Goal: Task Accomplishment & Management: Manage account settings

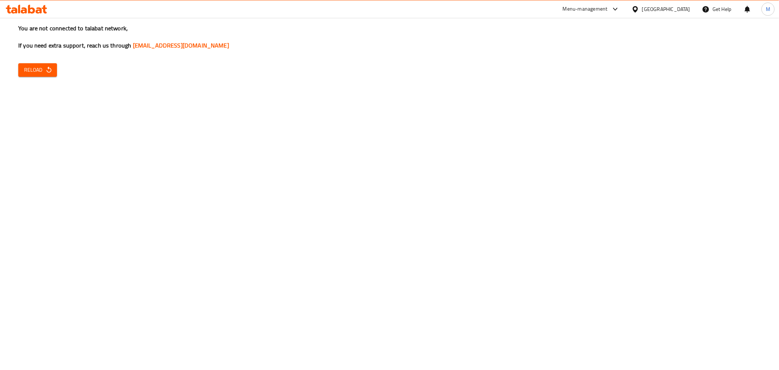
click at [684, 10] on div "Qatar" at bounding box center [666, 9] width 48 height 8
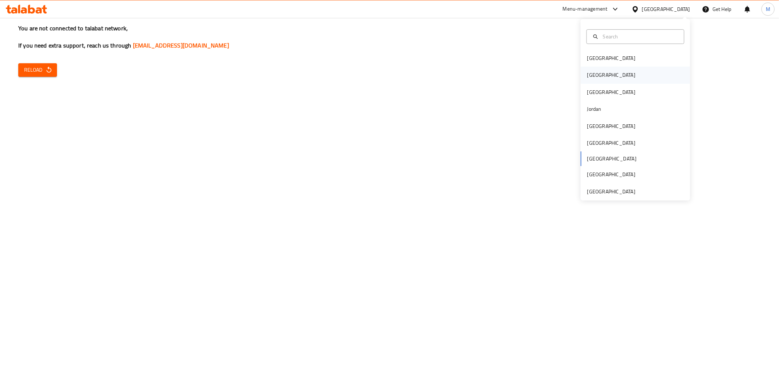
click at [589, 79] on div "Egypt" at bounding box center [612, 75] width 60 height 17
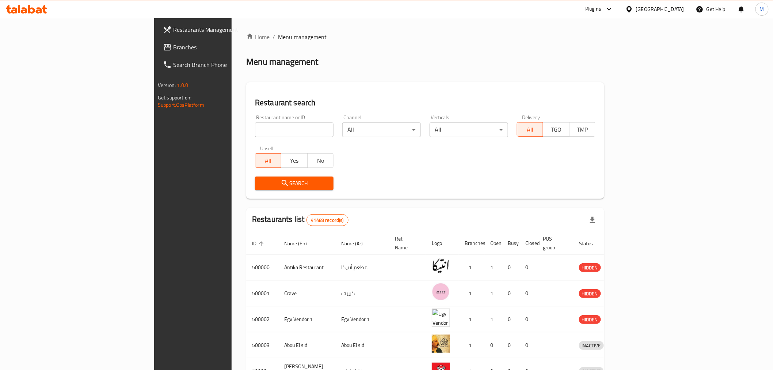
click at [173, 48] on span "Branches" at bounding box center [225, 47] width 104 height 9
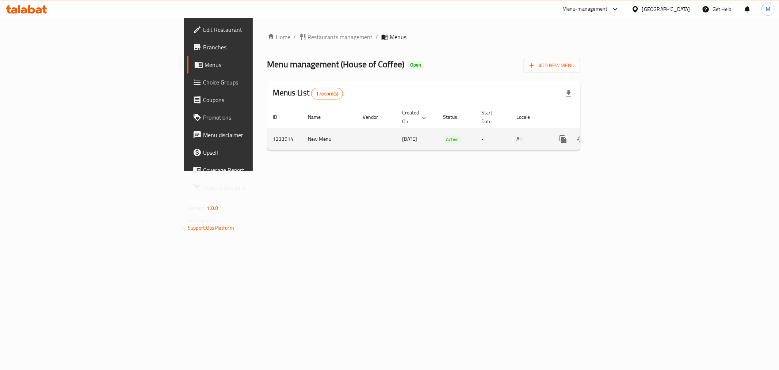
click at [620, 135] on icon "enhanced table" at bounding box center [616, 139] width 9 height 9
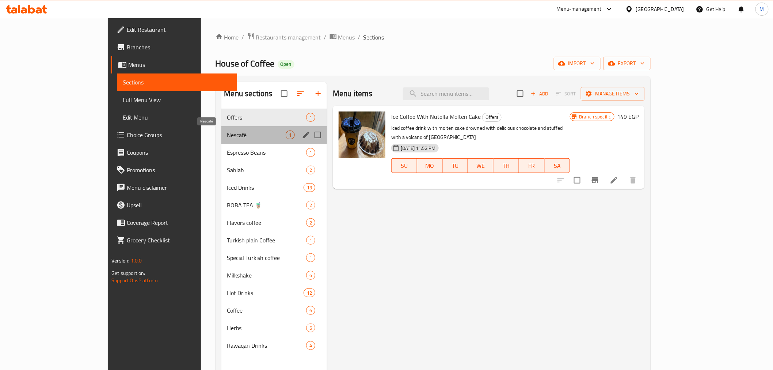
click at [242, 133] on span "Nescafé" at bounding box center [256, 134] width 59 height 9
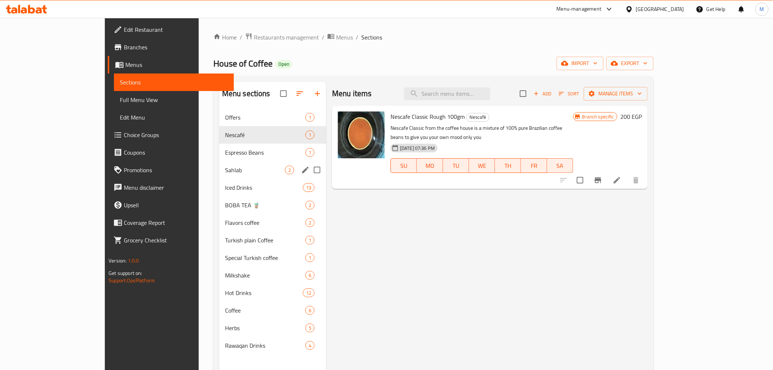
click at [242, 157] on div "Espresso Beans 1" at bounding box center [272, 153] width 107 height 18
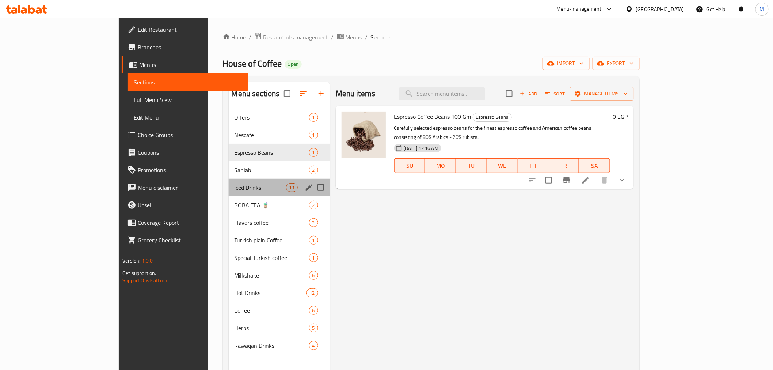
click at [239, 181] on div "Iced Drinks 13" at bounding box center [279, 188] width 101 height 18
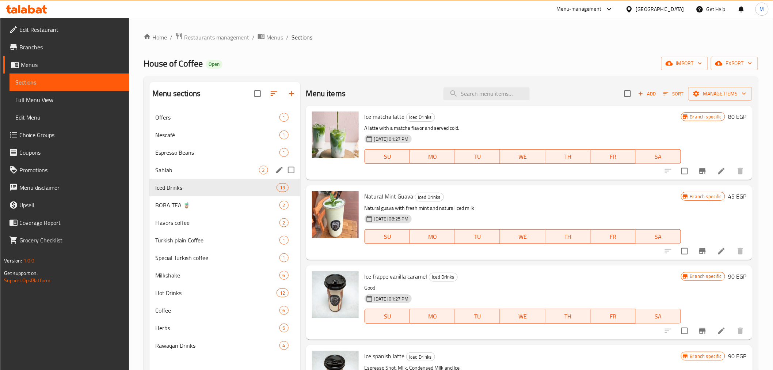
click at [251, 174] on div "Sahlab 2" at bounding box center [224, 170] width 151 height 18
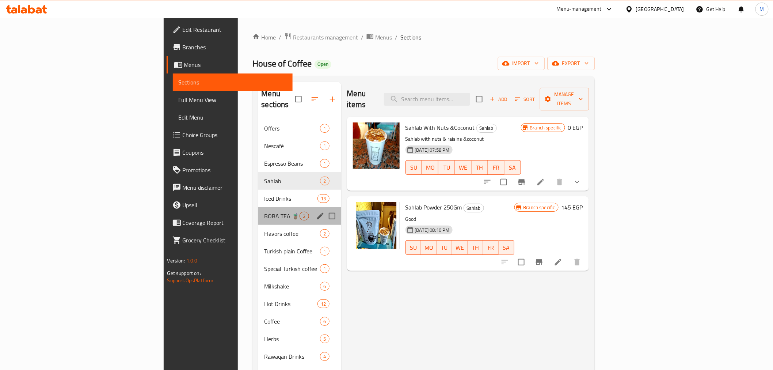
click at [258, 207] on div "BOBA TEA 🧋 2" at bounding box center [299, 216] width 83 height 18
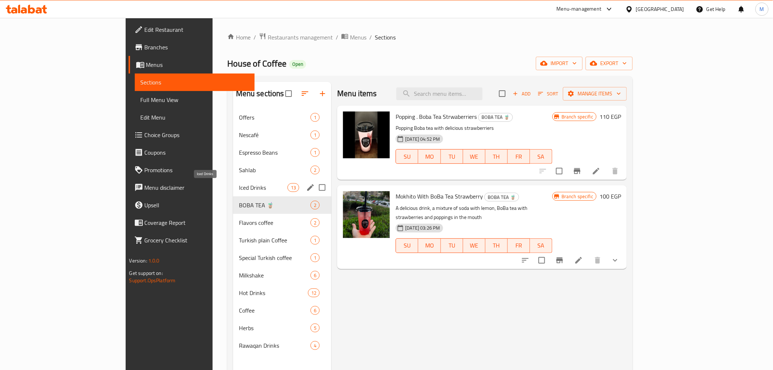
click at [255, 183] on span "Iced Drinks" at bounding box center [263, 187] width 49 height 9
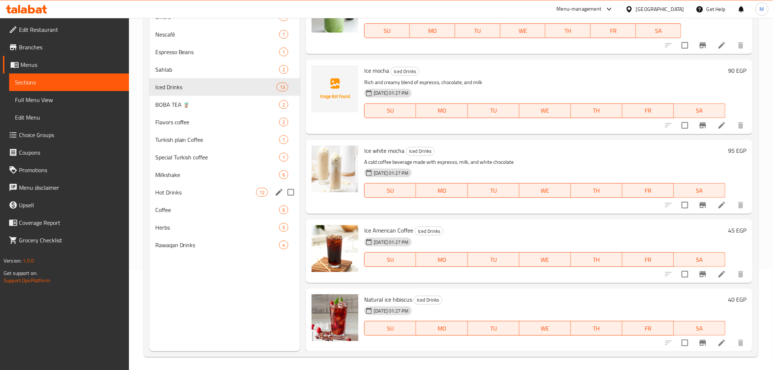
scroll to position [102, 0]
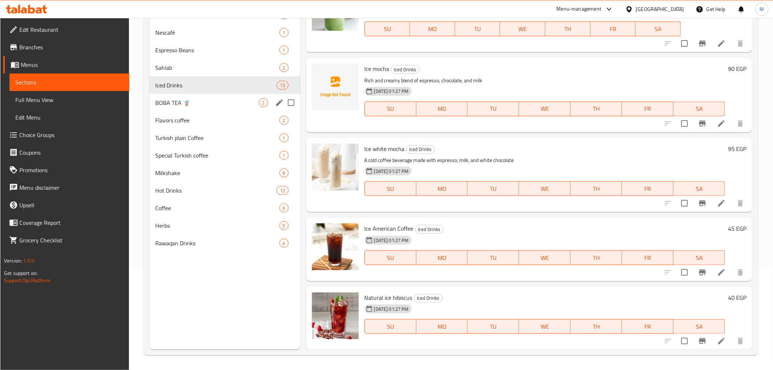
click at [217, 100] on span "BOBA TEA 🧋" at bounding box center [206, 102] width 103 height 9
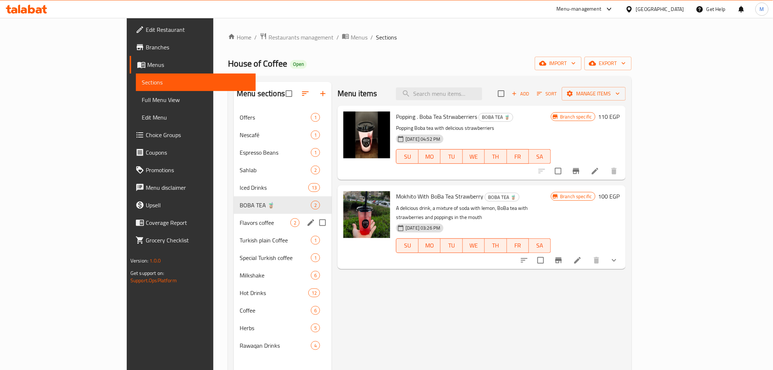
click at [234, 214] on div "Flavors coffee 2" at bounding box center [283, 223] width 98 height 18
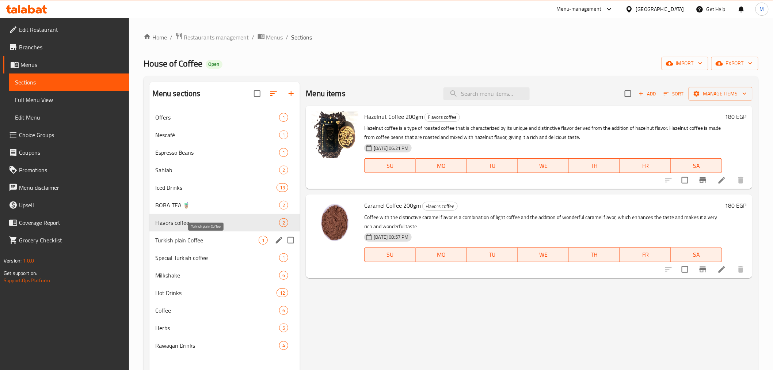
click at [217, 243] on span "Turkish plain Coffee" at bounding box center [207, 240] width 104 height 9
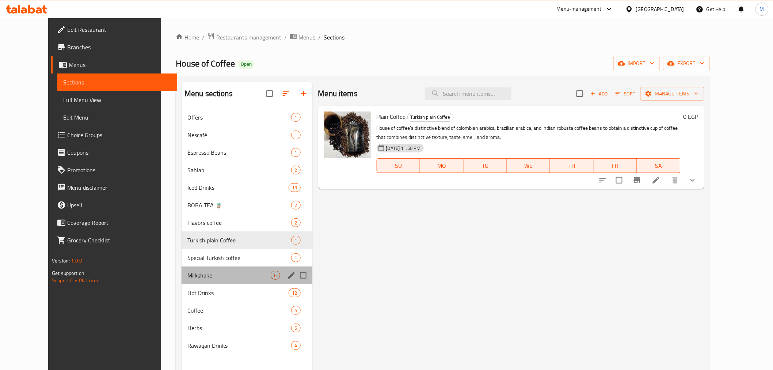
click at [227, 267] on div "Milkshake 6" at bounding box center [247, 275] width 131 height 18
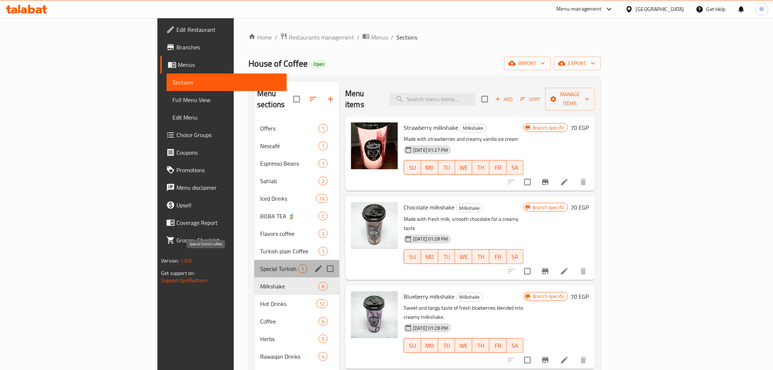
click at [260, 264] on span "Special Turkish coffee" at bounding box center [279, 268] width 38 height 9
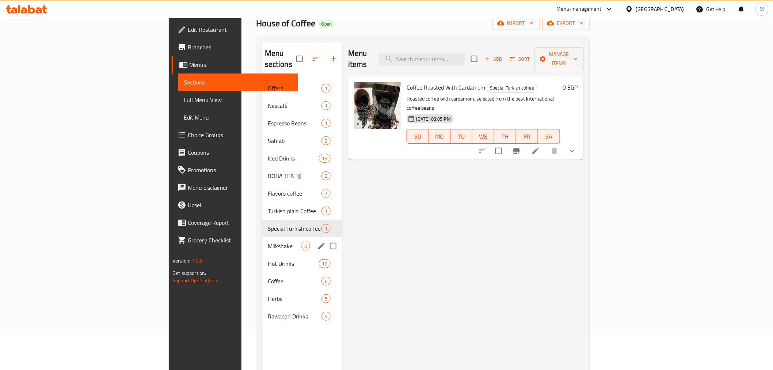
scroll to position [41, 0]
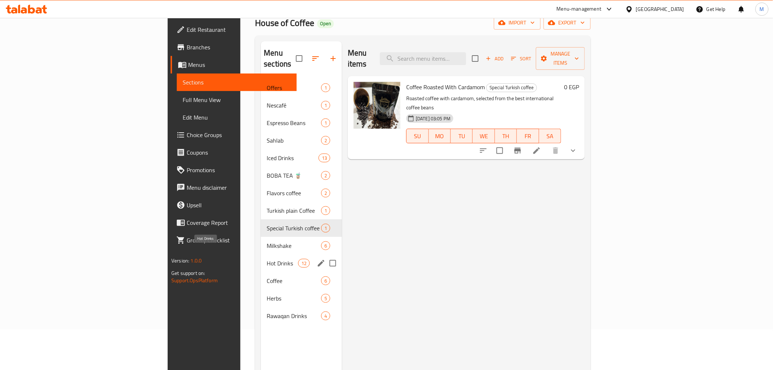
click at [261, 257] on div "Hot Drinks 12" at bounding box center [301, 263] width 81 height 18
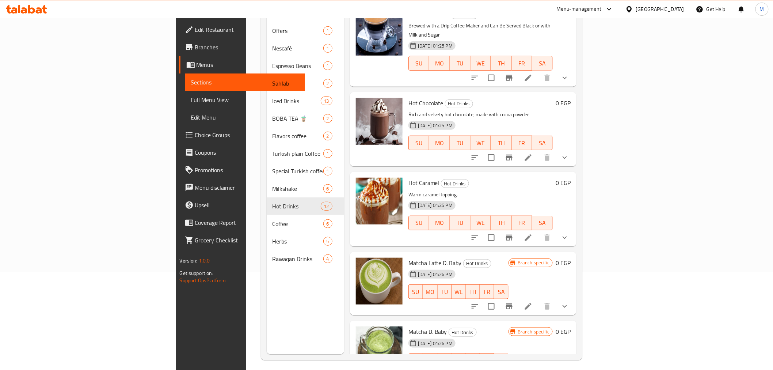
scroll to position [102, 0]
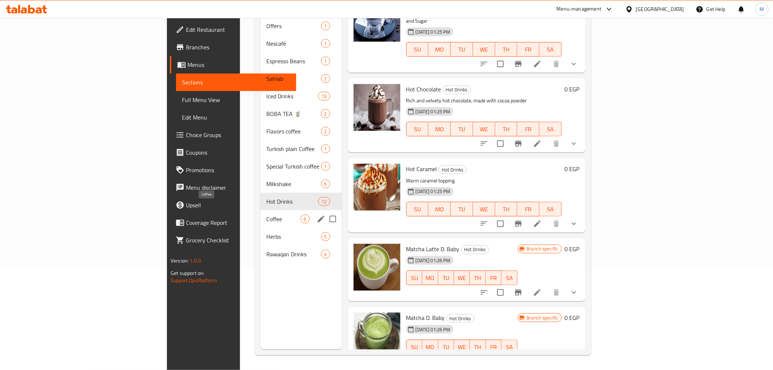
click at [266, 214] on span "Coffee" at bounding box center [283, 218] width 34 height 9
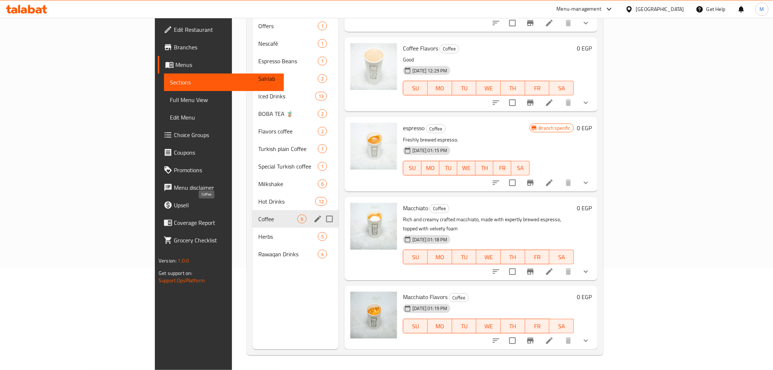
scroll to position [116, 0]
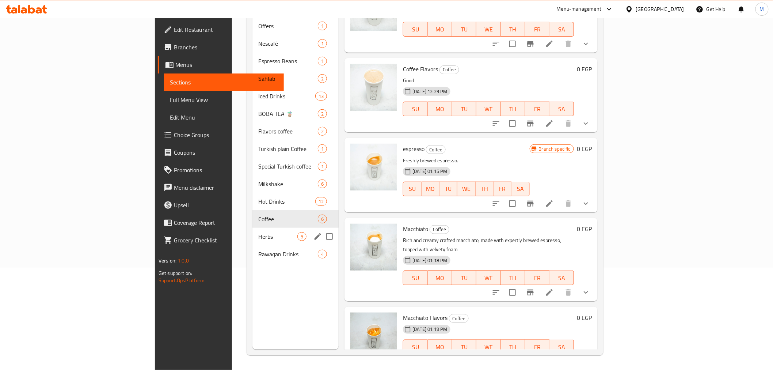
click at [252, 229] on div "Herbs 5" at bounding box center [295, 237] width 86 height 18
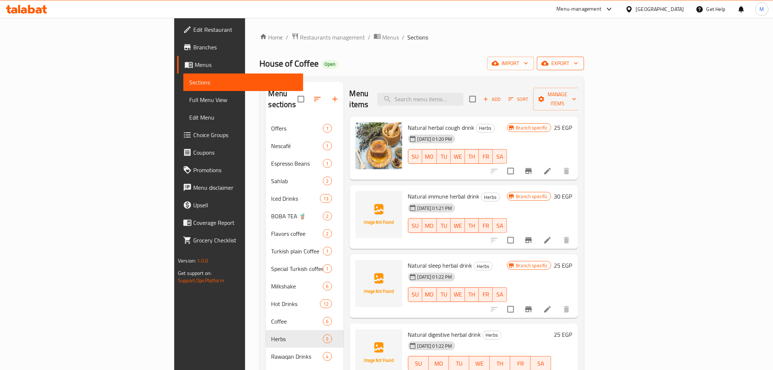
click at [578, 67] on span "export" at bounding box center [560, 63] width 35 height 9
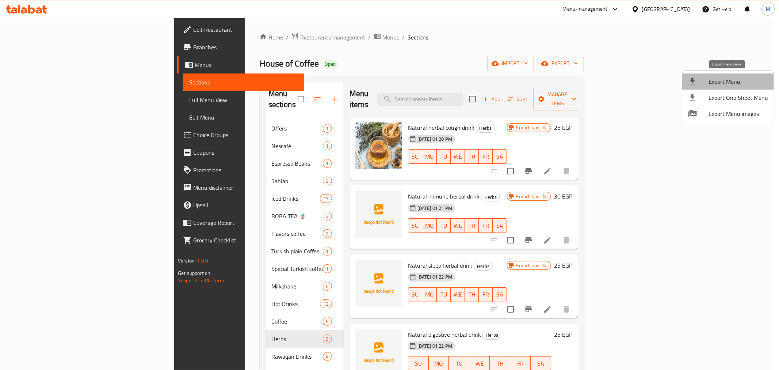
click at [737, 79] on span "Export Menu" at bounding box center [739, 81] width 60 height 9
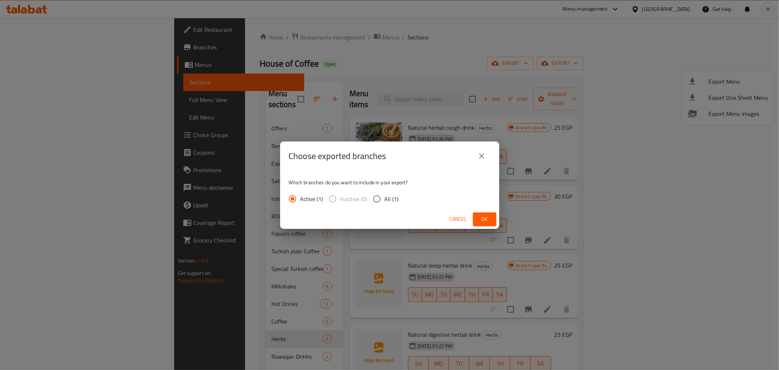
click at [383, 199] on input "All (1)" at bounding box center [376, 198] width 15 height 15
radio input "true"
click at [486, 219] on span "Ok" at bounding box center [485, 218] width 12 height 9
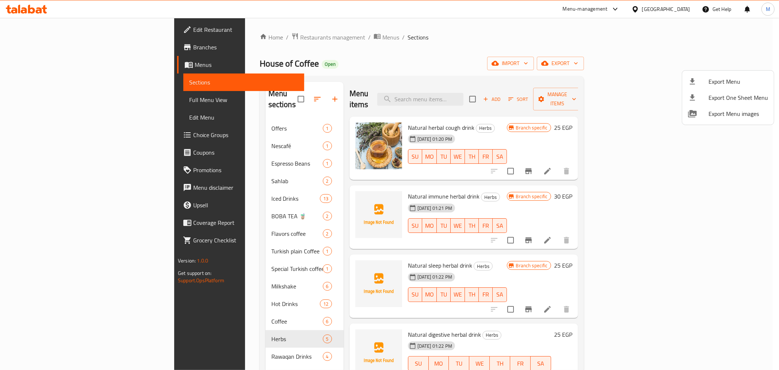
click at [186, 232] on div at bounding box center [389, 185] width 779 height 370
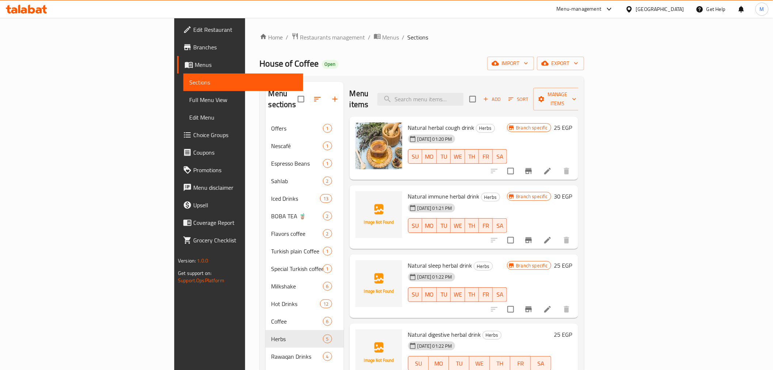
click at [266, 248] on div "Turkish plain Coffee 1" at bounding box center [305, 251] width 78 height 18
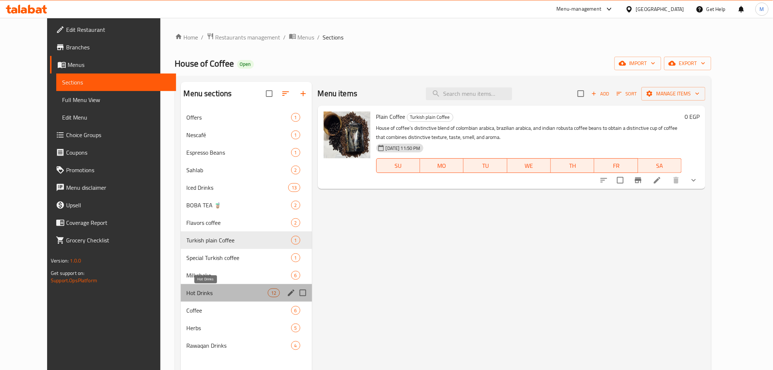
click at [188, 294] on span "Hot Drinks" at bounding box center [227, 292] width 81 height 9
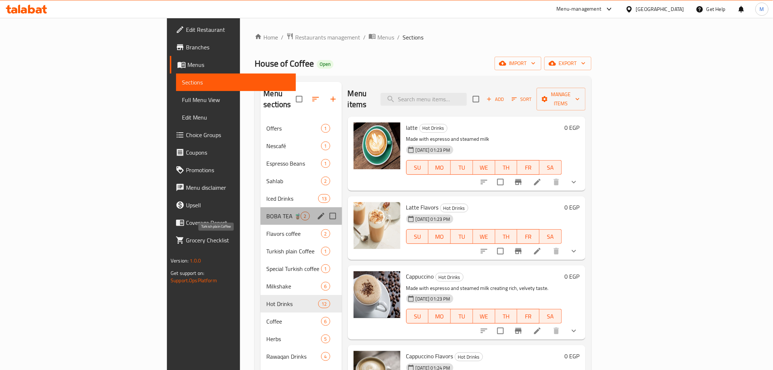
click at [266, 212] on span "BOBA TEA 🧋" at bounding box center [283, 216] width 34 height 9
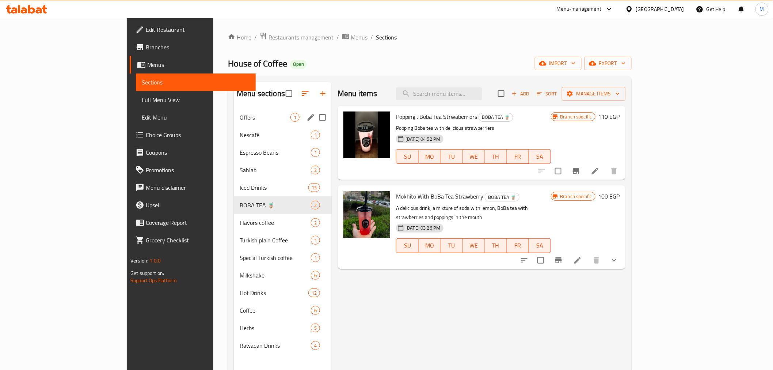
click at [234, 124] on div "Offers 1" at bounding box center [283, 118] width 98 height 18
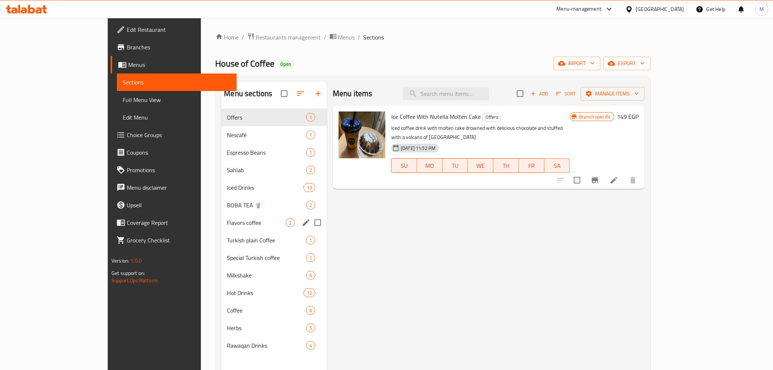
drag, startPoint x: 180, startPoint y: 235, endPoint x: 186, endPoint y: 275, distance: 41.0
click at [221, 238] on div "Turkish plain Coffee 1" at bounding box center [274, 240] width 106 height 18
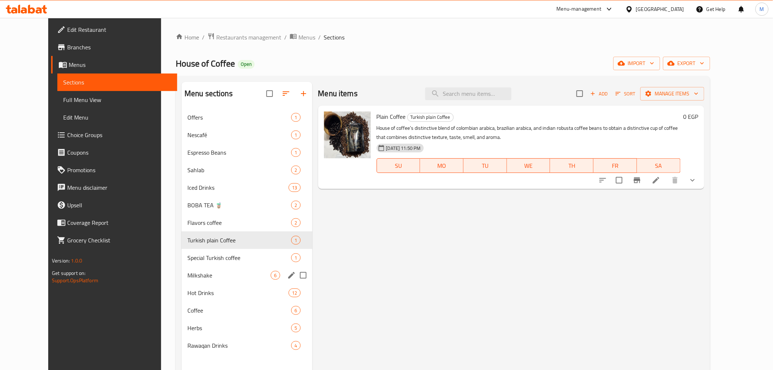
click at [188, 285] on div "Hot Drinks 12" at bounding box center [247, 293] width 131 height 18
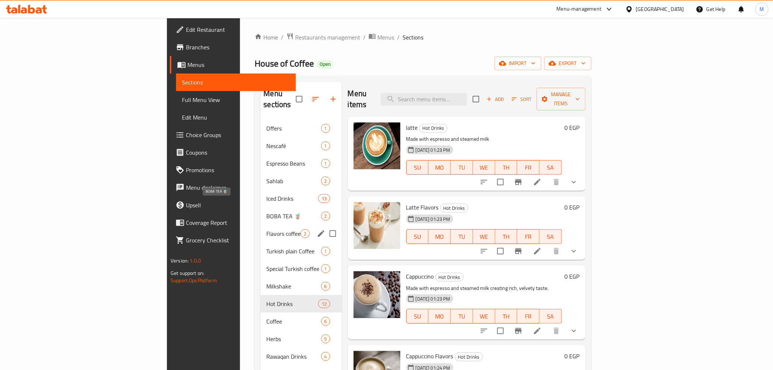
click at [266, 229] on span "Flavors coffee" at bounding box center [283, 233] width 34 height 9
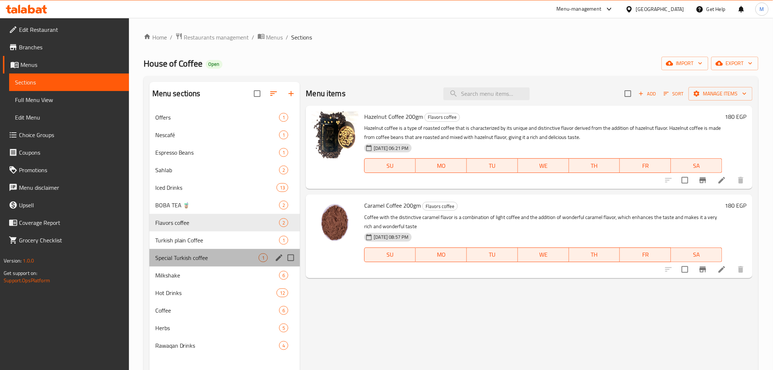
drag, startPoint x: 185, startPoint y: 263, endPoint x: 185, endPoint y: 302, distance: 38.4
click at [185, 265] on div "Special Turkish coffee 1" at bounding box center [224, 258] width 151 height 18
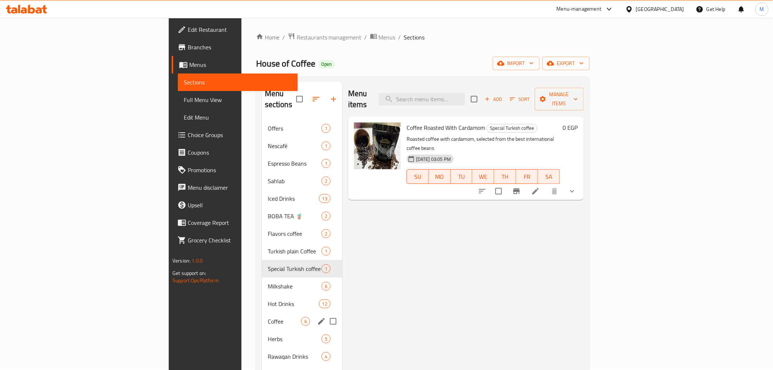
click at [262, 317] on div "Coffee 6" at bounding box center [302, 321] width 80 height 18
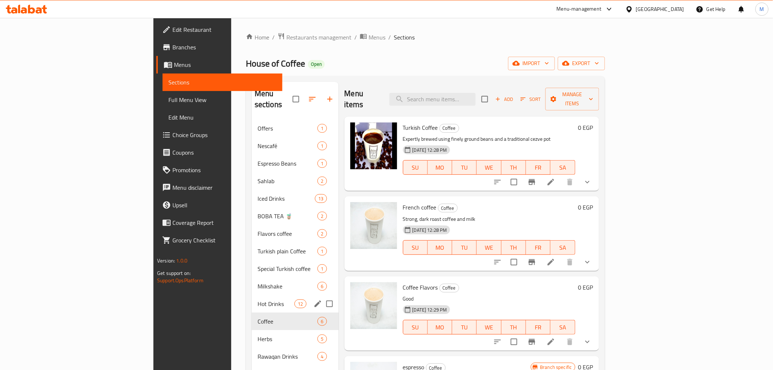
click at [252, 299] on div "Hot Drinks 12" at bounding box center [295, 304] width 87 height 18
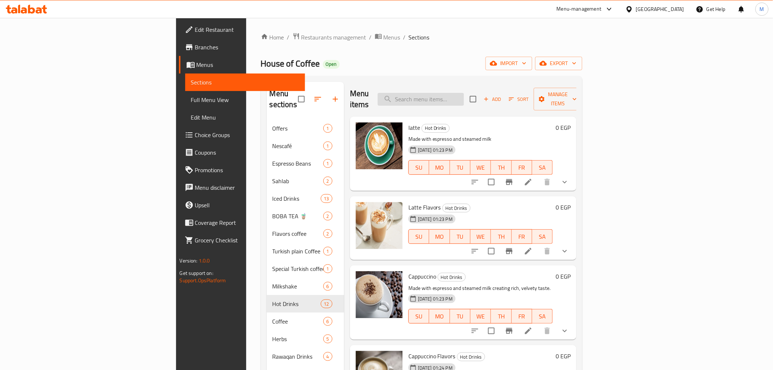
click at [464, 93] on input "search" at bounding box center [421, 99] width 86 height 13
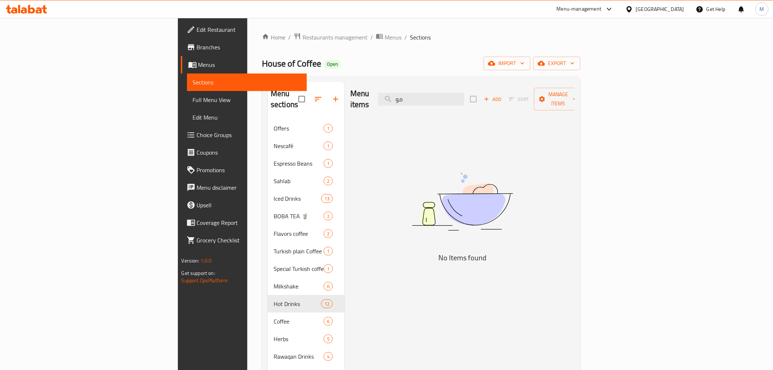
type input "م"
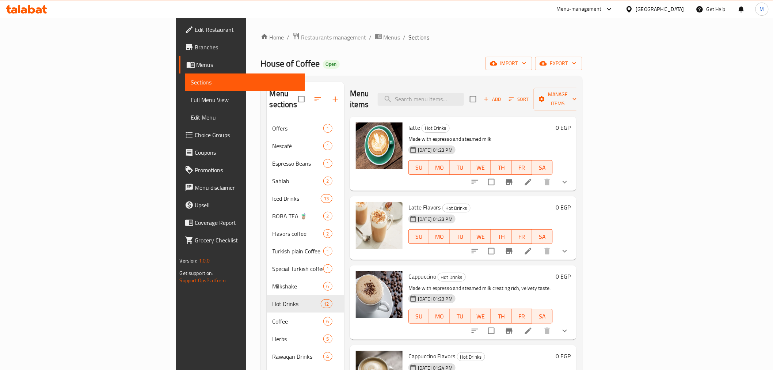
click at [632, 9] on icon at bounding box center [629, 9] width 5 height 6
click at [600, 194] on div "[GEOGRAPHIC_DATA]" at bounding box center [605, 191] width 48 height 8
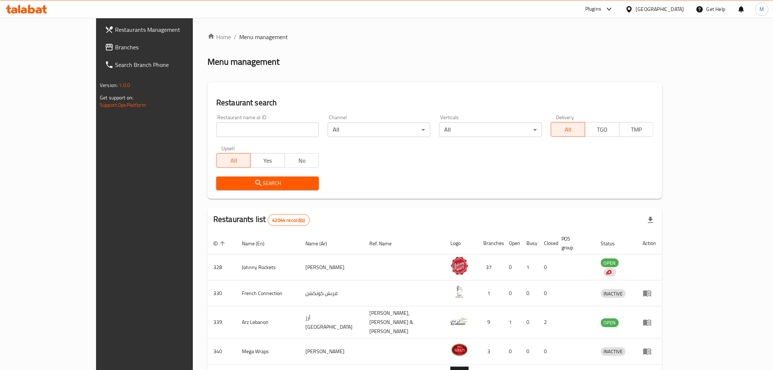
click at [115, 50] on span "Branches" at bounding box center [167, 47] width 104 height 9
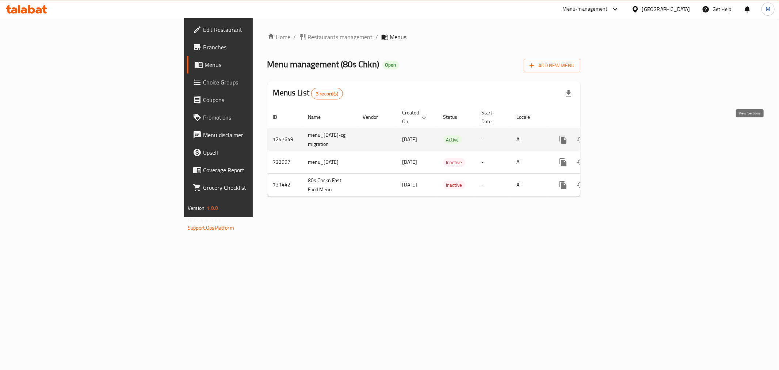
click at [619, 136] on icon "enhanced table" at bounding box center [616, 139] width 7 height 7
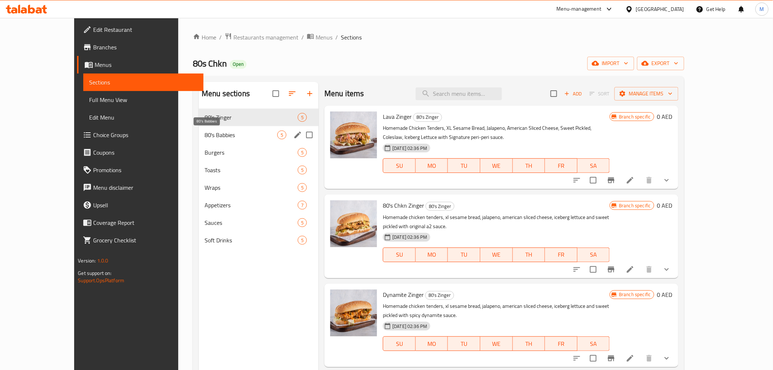
click at [252, 134] on span "80's Babbies" at bounding box center [241, 134] width 73 height 9
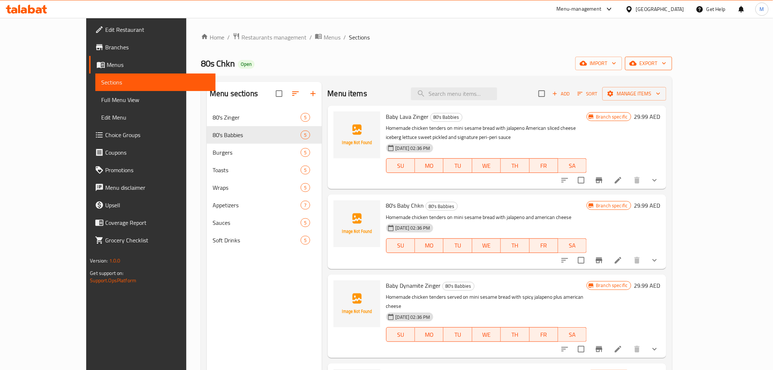
click at [666, 59] on span "export" at bounding box center [648, 63] width 35 height 9
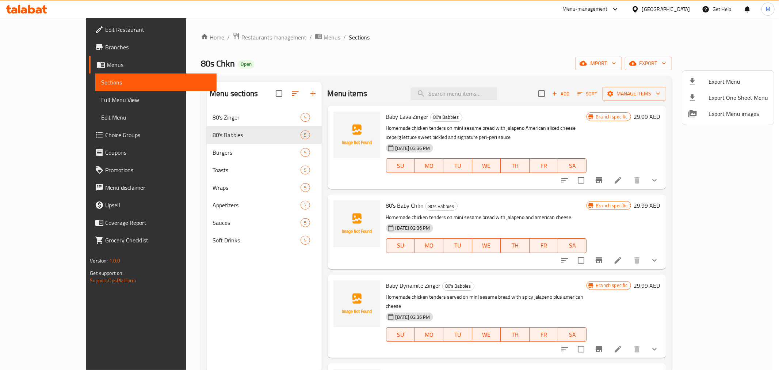
click at [729, 77] on span "Export Menu" at bounding box center [739, 81] width 60 height 9
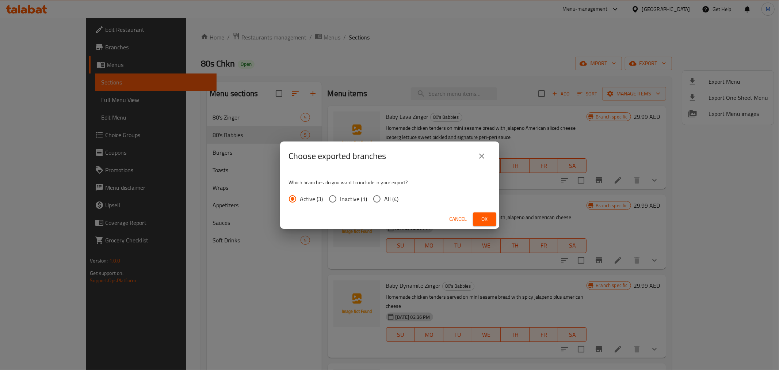
click at [384, 202] on input "All (4)" at bounding box center [376, 198] width 15 height 15
radio input "true"
click at [476, 218] on button "Ok" at bounding box center [484, 219] width 23 height 14
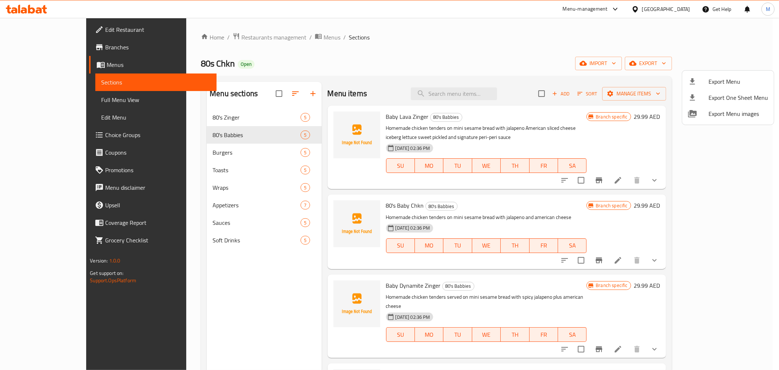
click at [45, 50] on div at bounding box center [389, 185] width 779 height 370
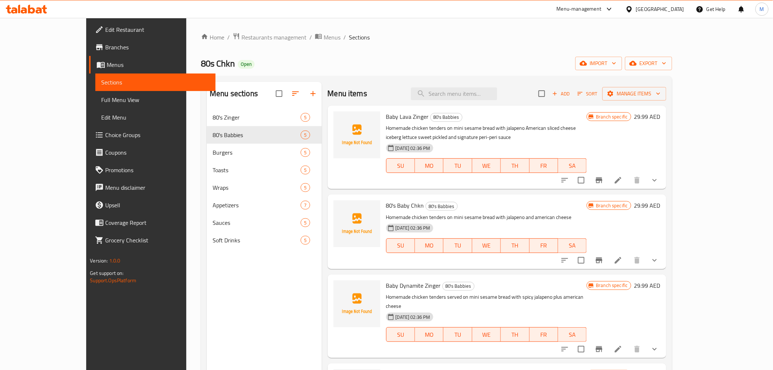
click at [105, 46] on span "Branches" at bounding box center [157, 47] width 104 height 9
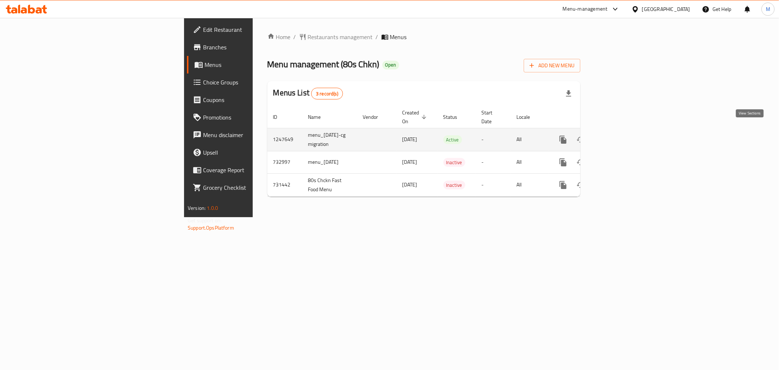
click at [625, 131] on link "enhanced table" at bounding box center [616, 140] width 18 height 18
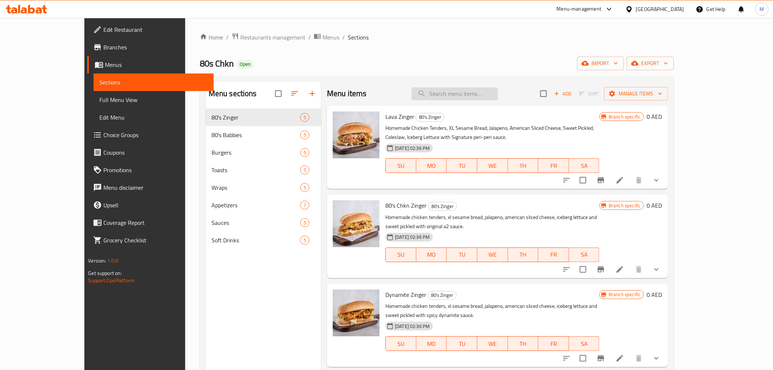
click at [498, 92] on input "search" at bounding box center [455, 93] width 86 height 13
paste input "Kinza Lemon"
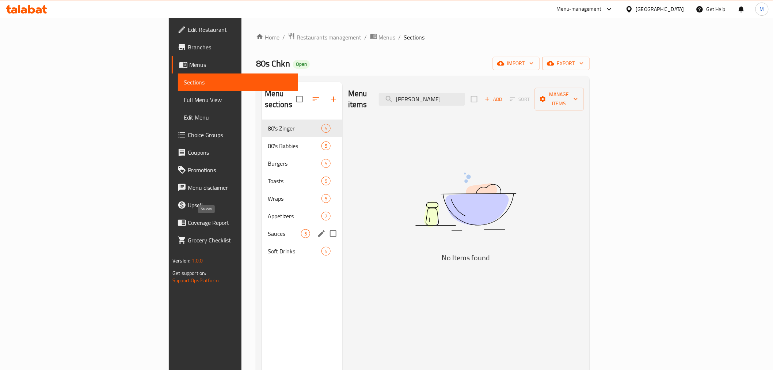
type input "Kinza Lemon"
click at [268, 247] on span "Soft Drinks" at bounding box center [295, 251] width 54 height 9
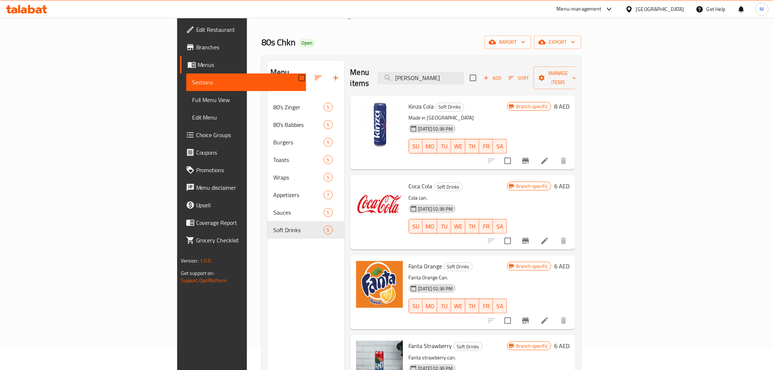
scroll to position [21, 0]
click at [196, 26] on span "Edit Restaurant" at bounding box center [248, 29] width 104 height 9
